Goal: Browse casually: Explore the website without a specific task or goal

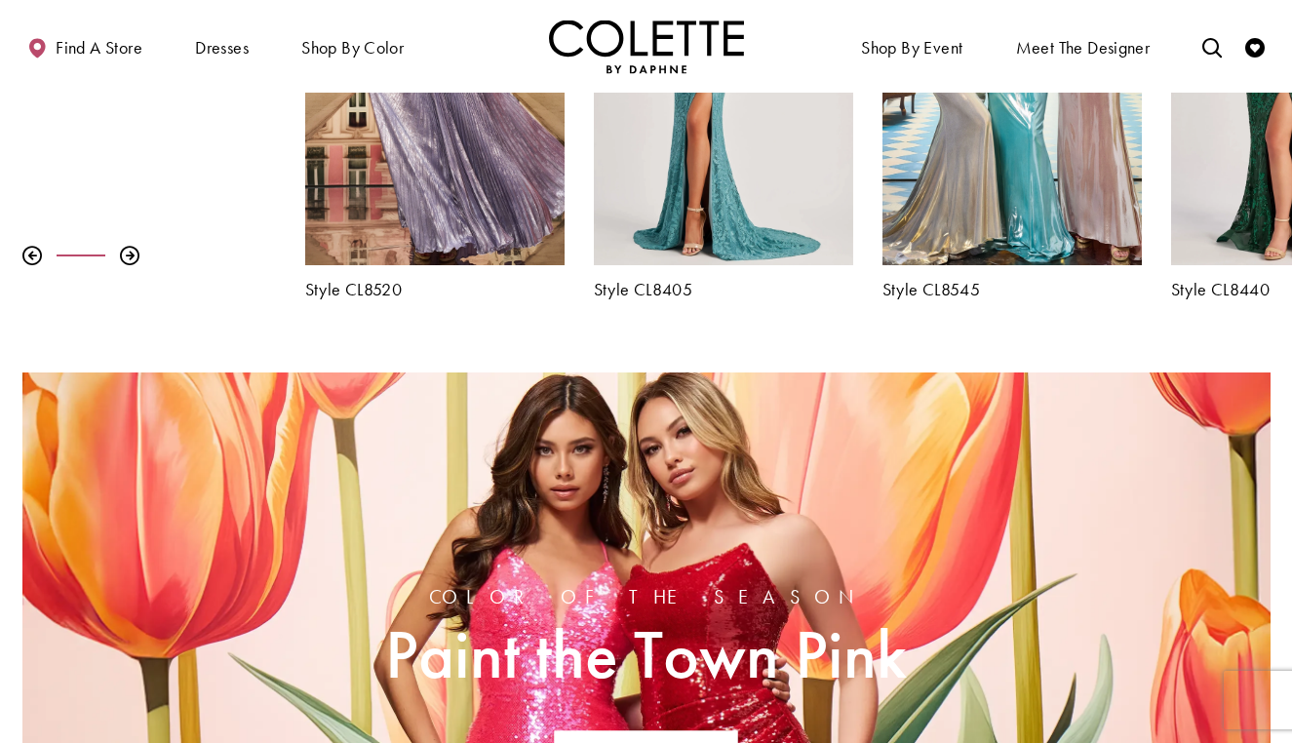
scroll to position [888, 0]
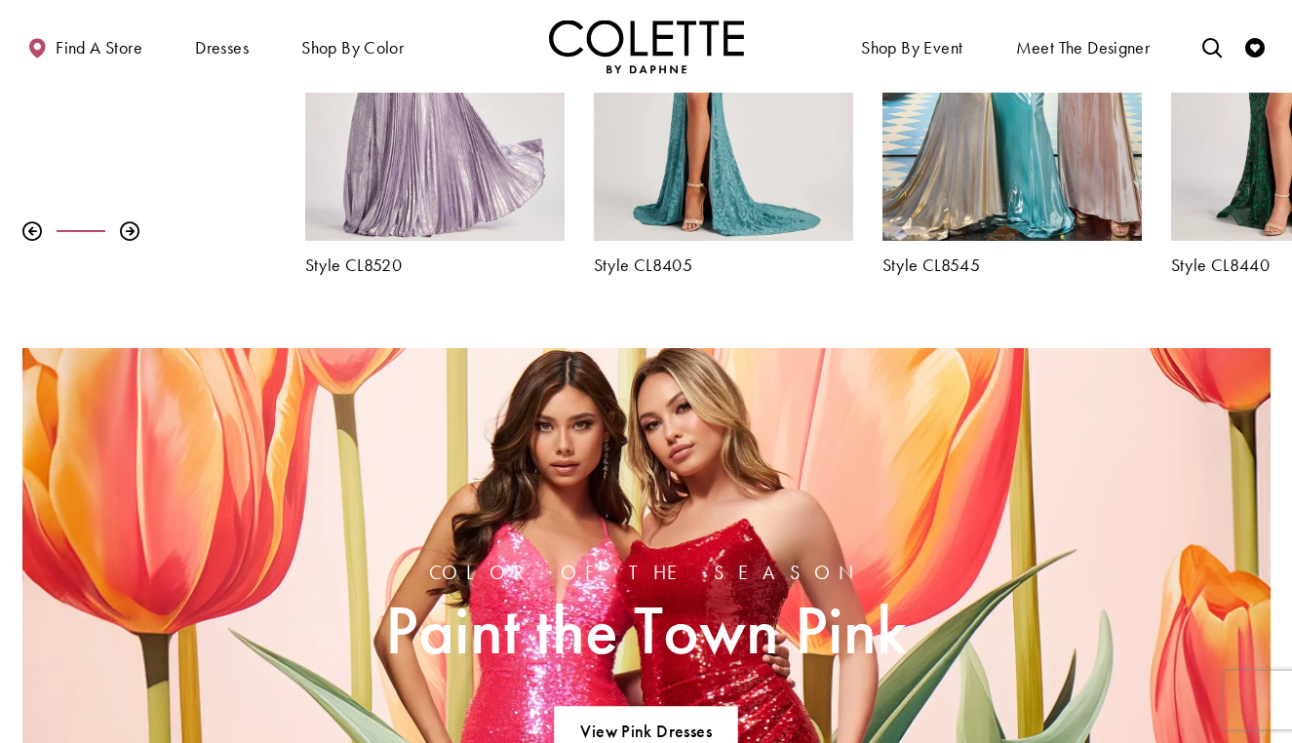
click at [425, 153] on div "Visit Colette by Daphne Style No. CL8520 Page" at bounding box center [434, 52] width 259 height 377
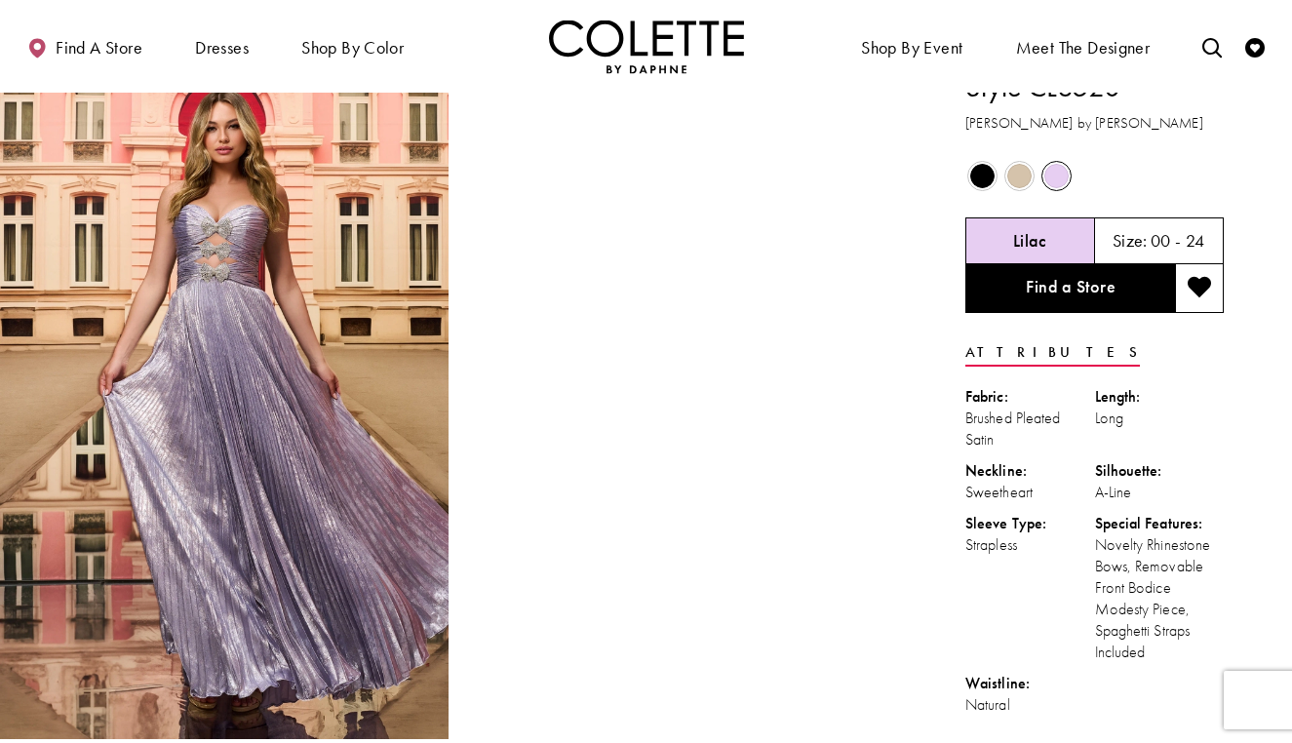
scroll to position [21, 0]
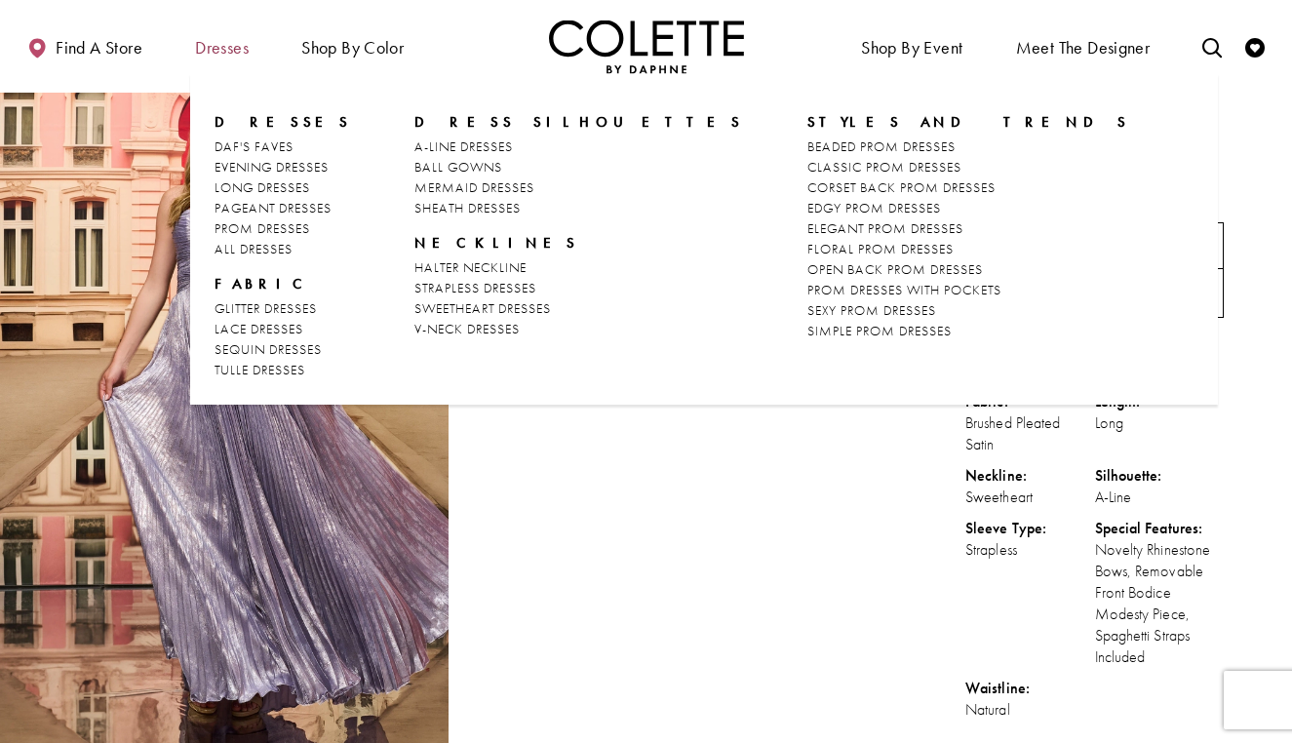
click at [221, 42] on span "Dresses" at bounding box center [222, 47] width 54 height 19
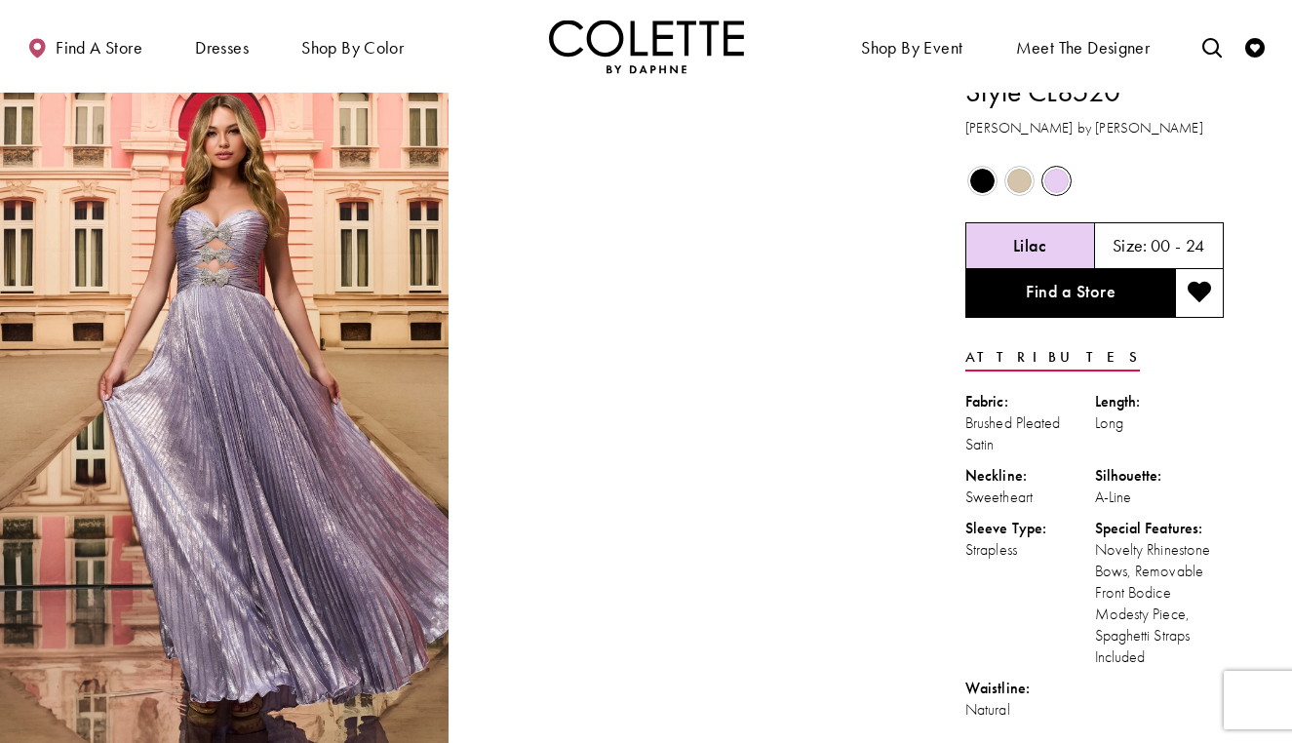
click at [615, 52] on img "Visit Home Page" at bounding box center [646, 46] width 195 height 54
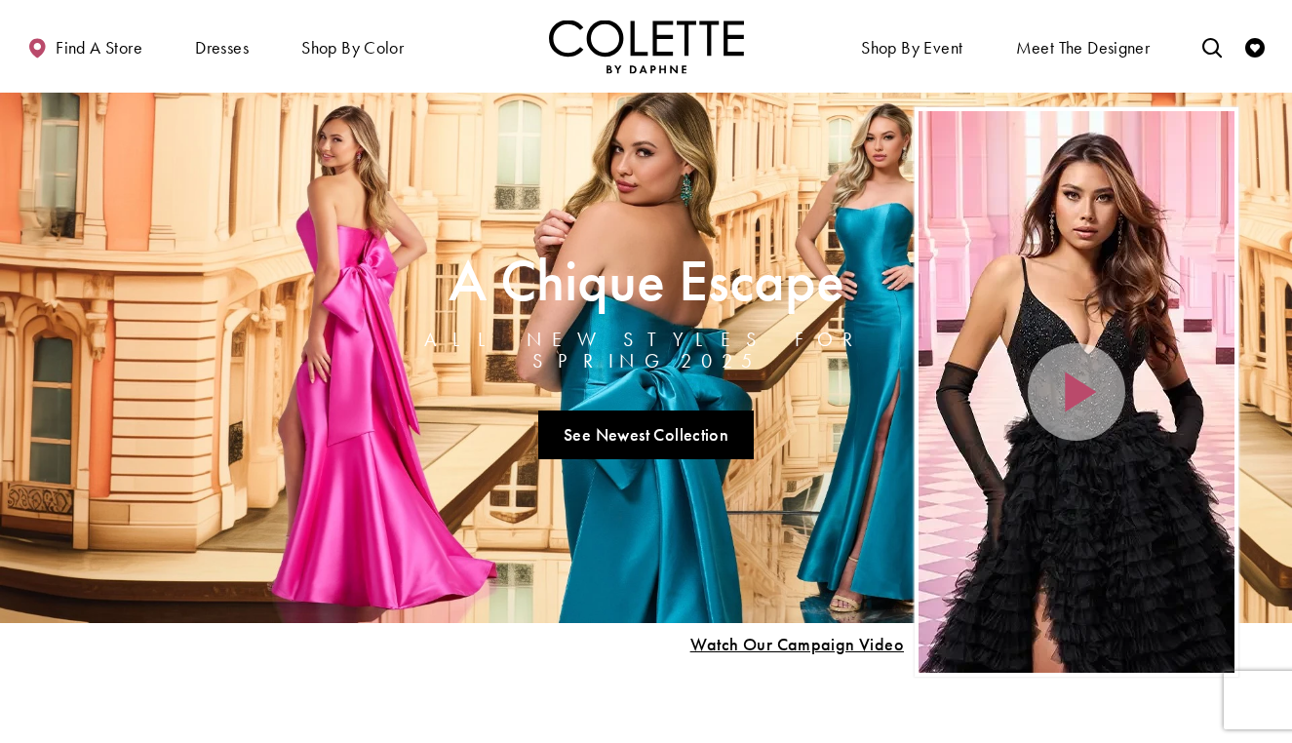
click at [1097, 420] on div "Home Page Hero Scroll List" at bounding box center [1076, 391] width 316 height 561
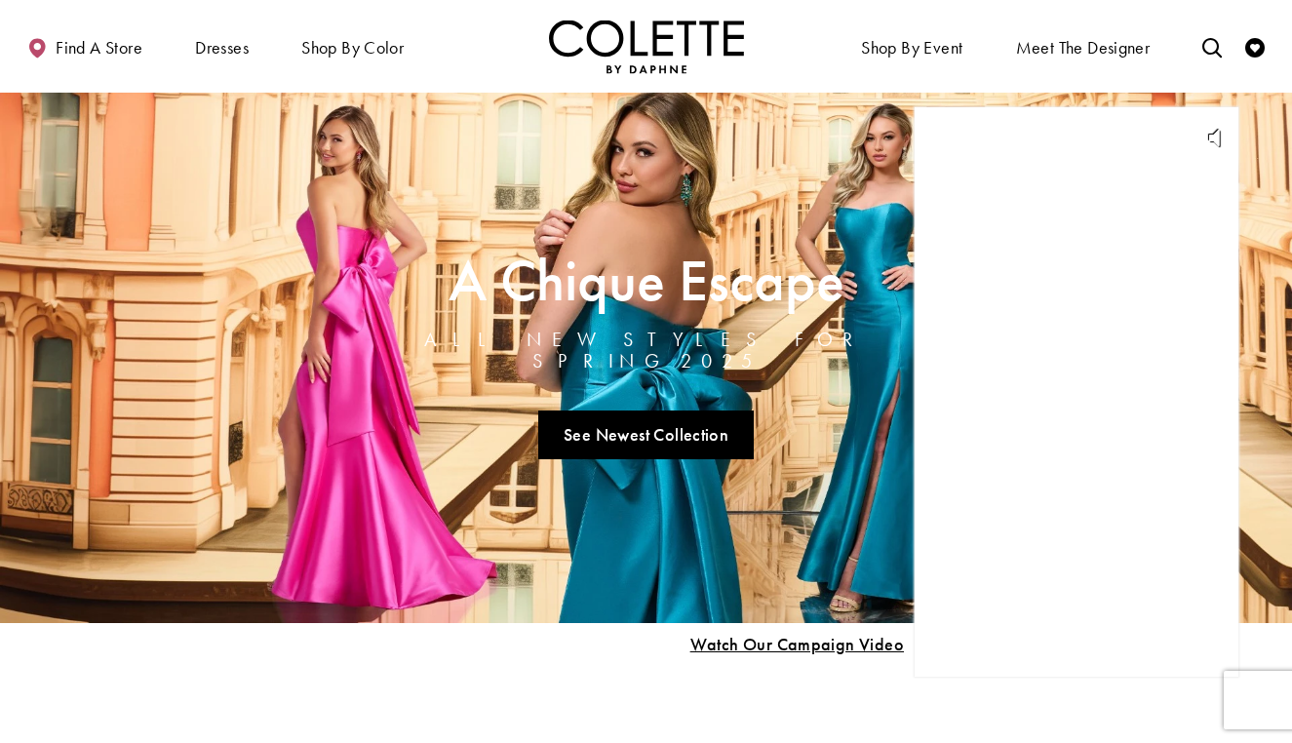
click at [1083, 388] on div "Home Page Hero Scroll List" at bounding box center [1076, 391] width 316 height 561
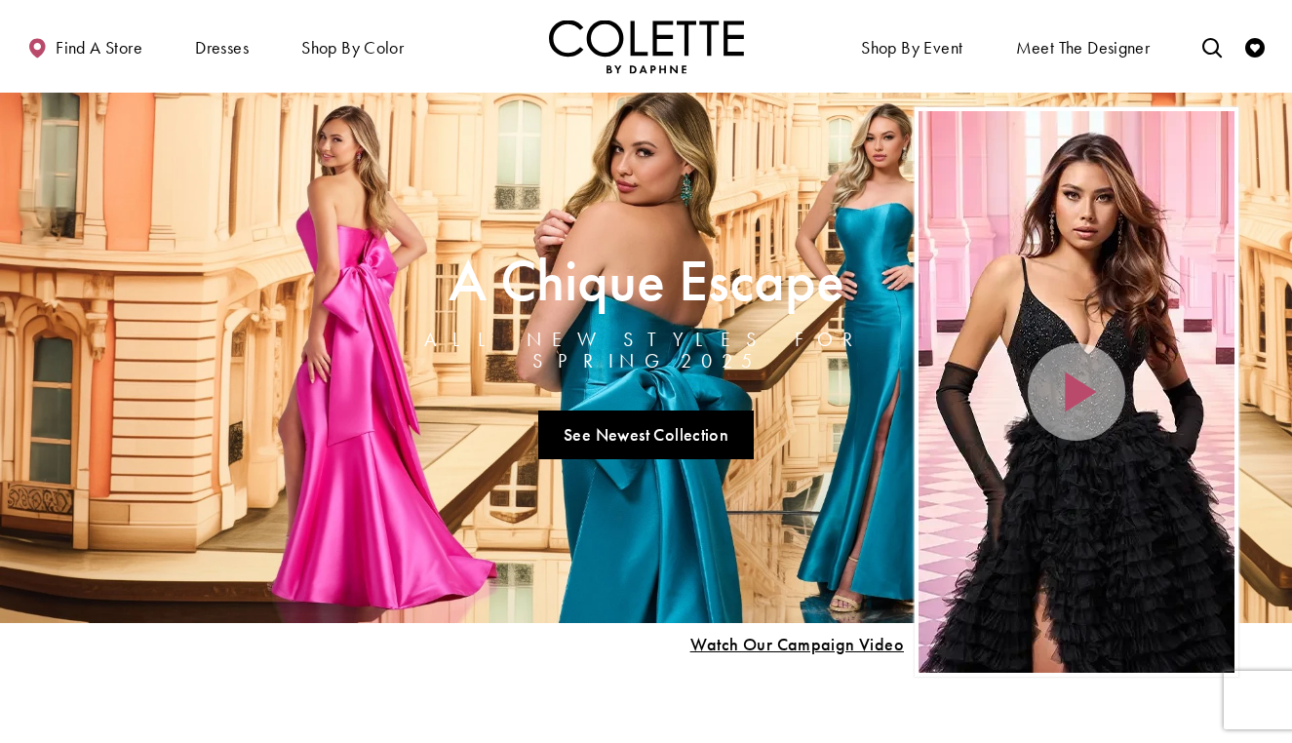
click at [1083, 388] on div "Home Page Hero Scroll List" at bounding box center [1076, 391] width 316 height 561
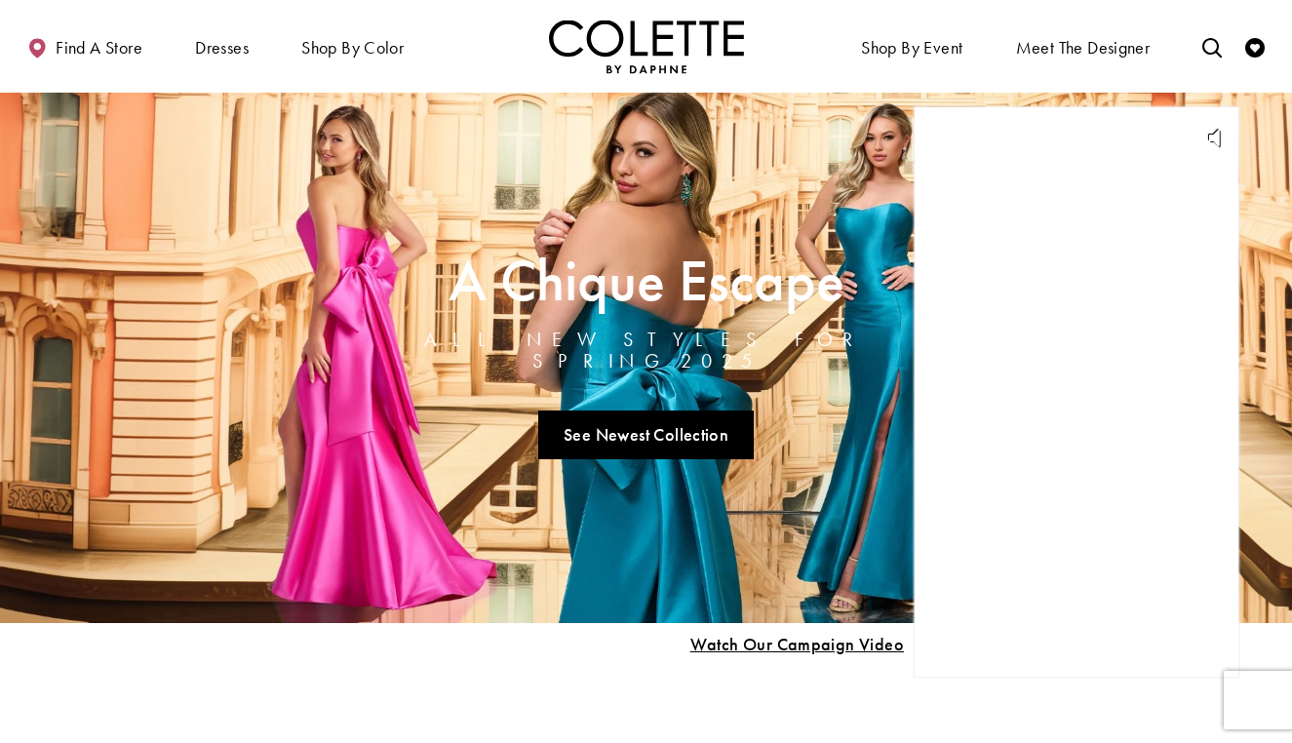
click at [1059, 313] on div "Home Page Hero Scroll List" at bounding box center [1076, 391] width 316 height 561
